Goal: Information Seeking & Learning: Learn about a topic

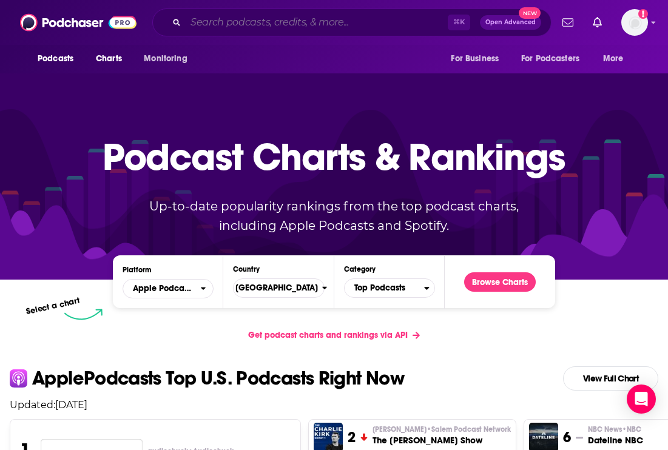
click at [289, 16] on input "Search podcasts, credits, & more..." at bounding box center [317, 22] width 262 height 19
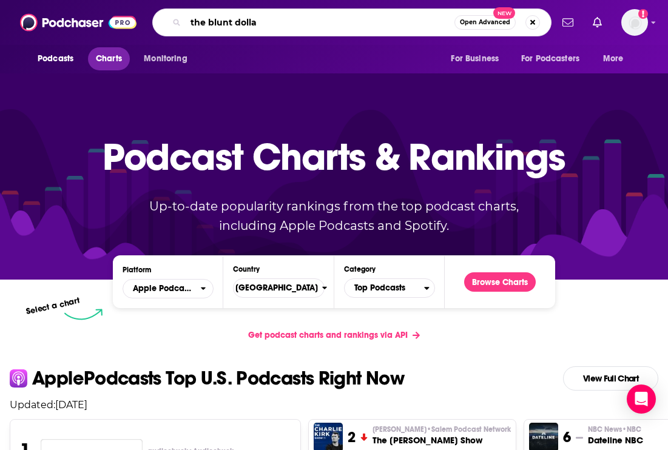
type input "the blunt dollar"
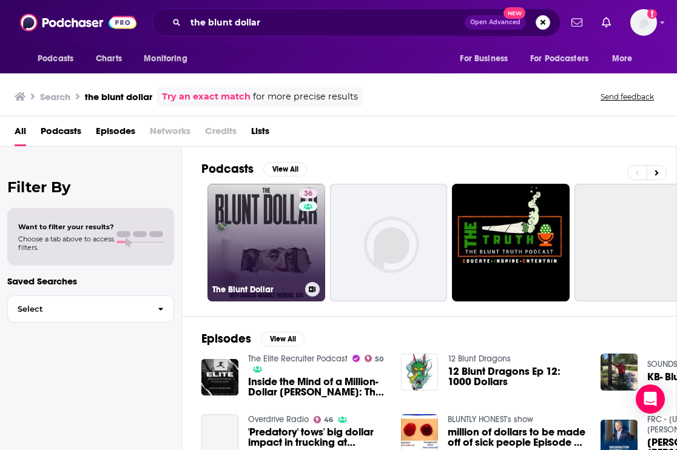
click at [242, 291] on h3 "The Blunt Dollar" at bounding box center [256, 290] width 88 height 10
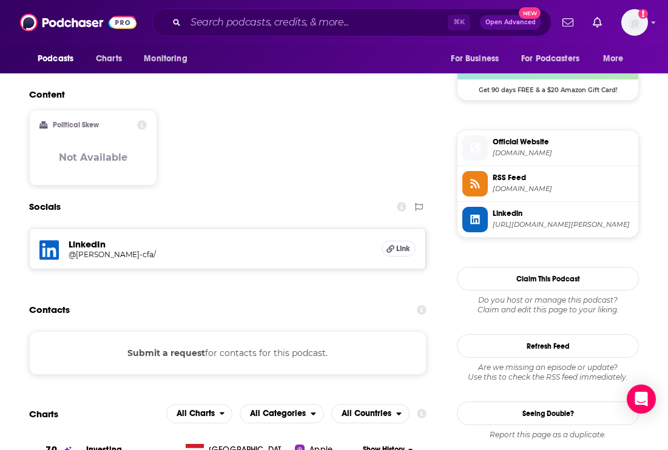
scroll to position [916, 0]
